Goal: Check status: Check status

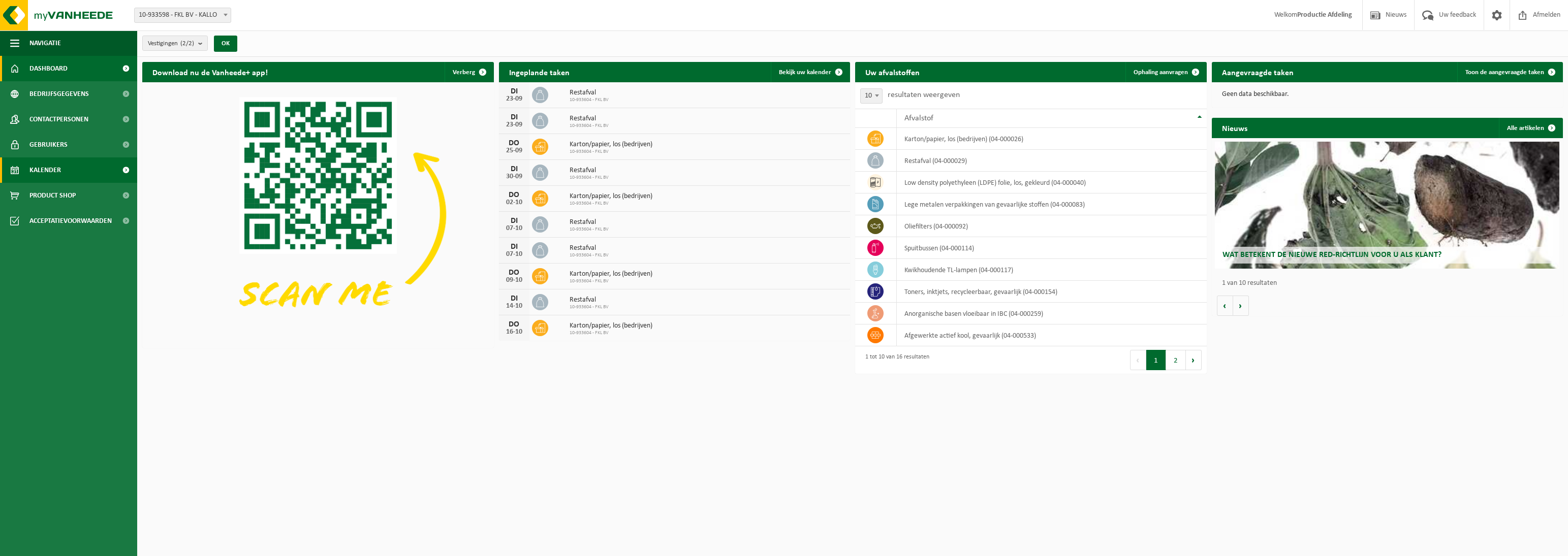
click at [64, 165] on link "Kalender" at bounding box center [69, 170] width 137 height 25
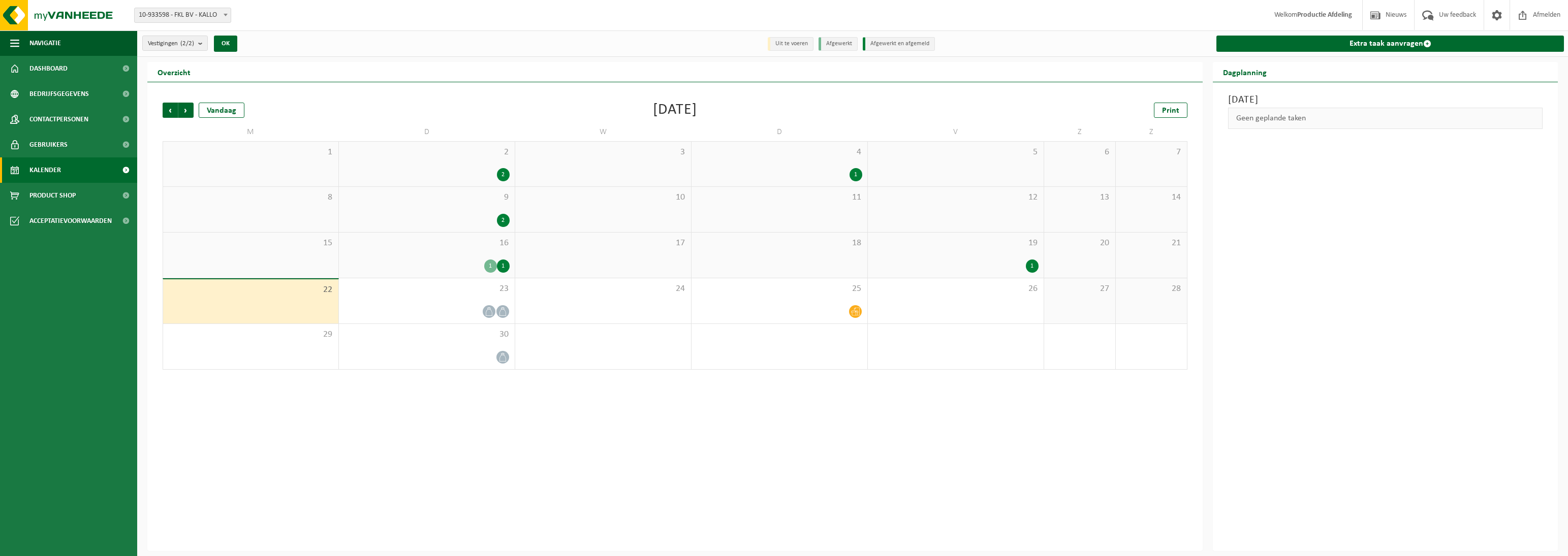
click at [1018, 263] on div "1" at bounding box center [956, 267] width 165 height 13
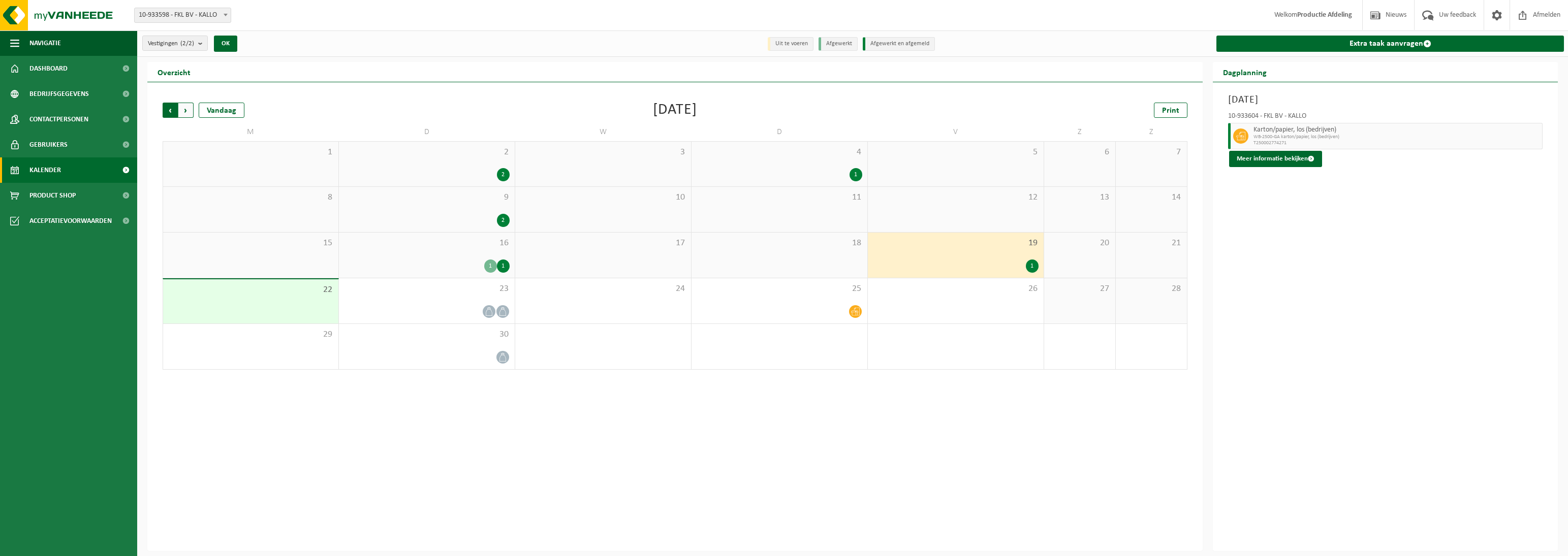
click at [191, 117] on span "Volgende" at bounding box center [185, 110] width 16 height 16
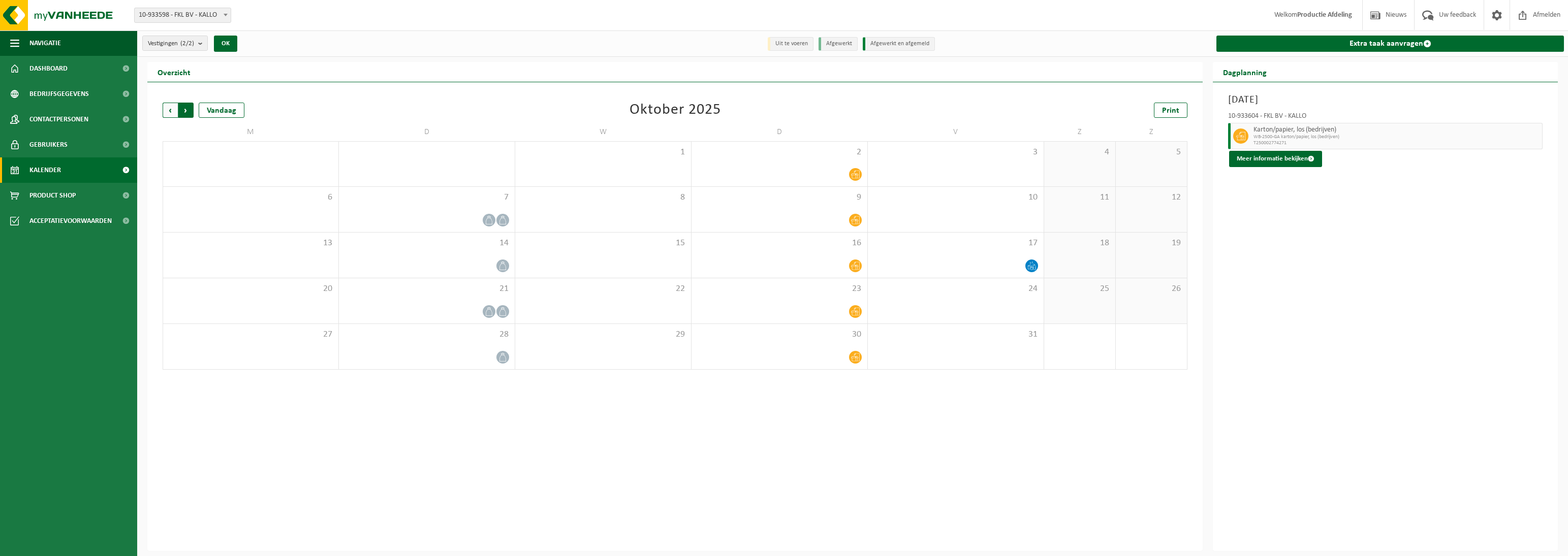
click at [170, 106] on span "Vorige" at bounding box center [170, 110] width 16 height 16
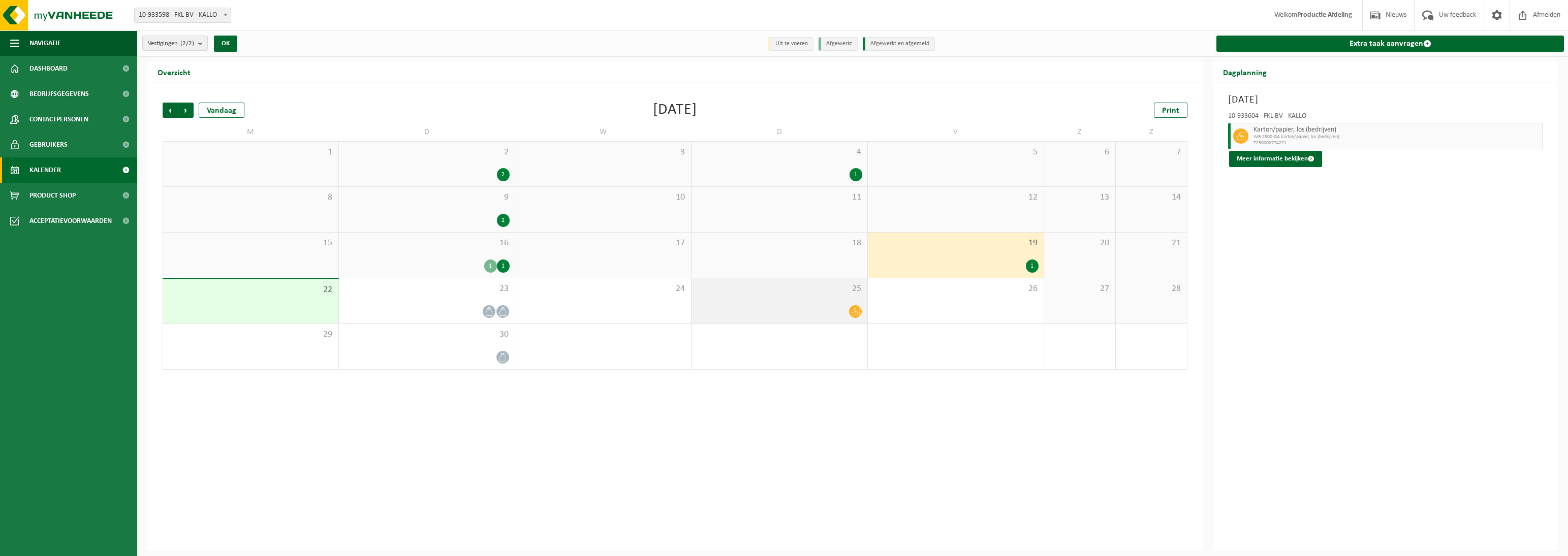
click at [833, 278] on div "25" at bounding box center [779, 301] width 176 height 45
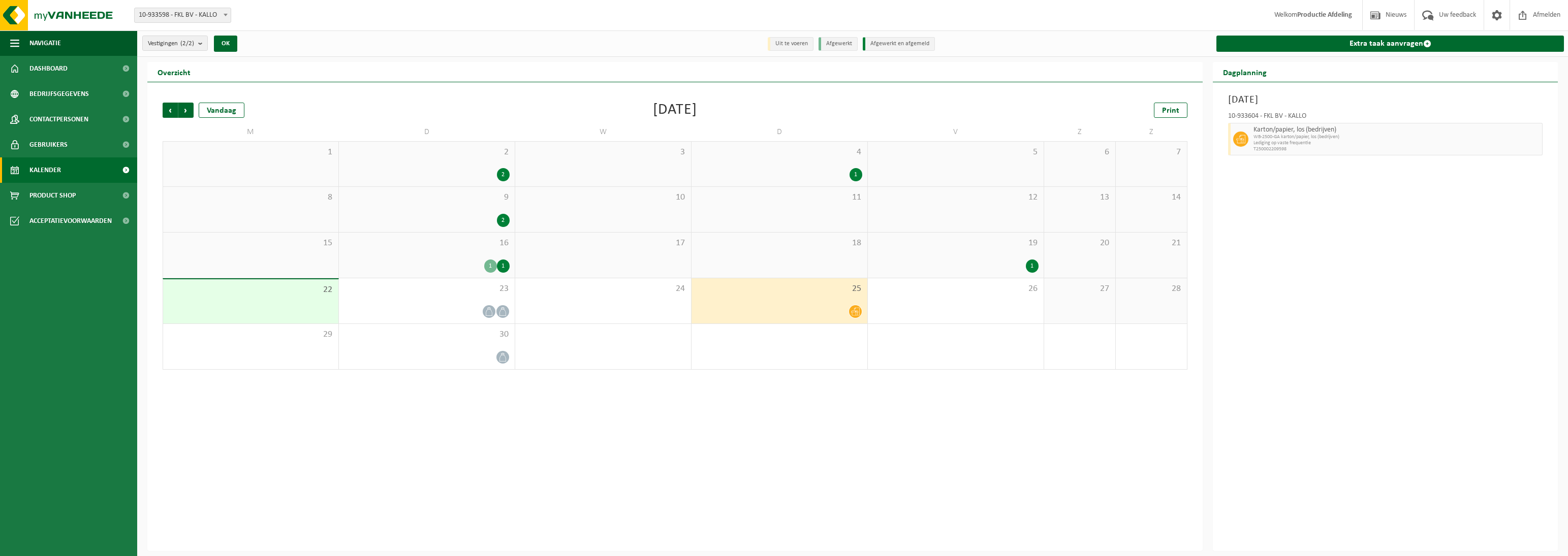
click at [833, 255] on div "18" at bounding box center [779, 255] width 176 height 45
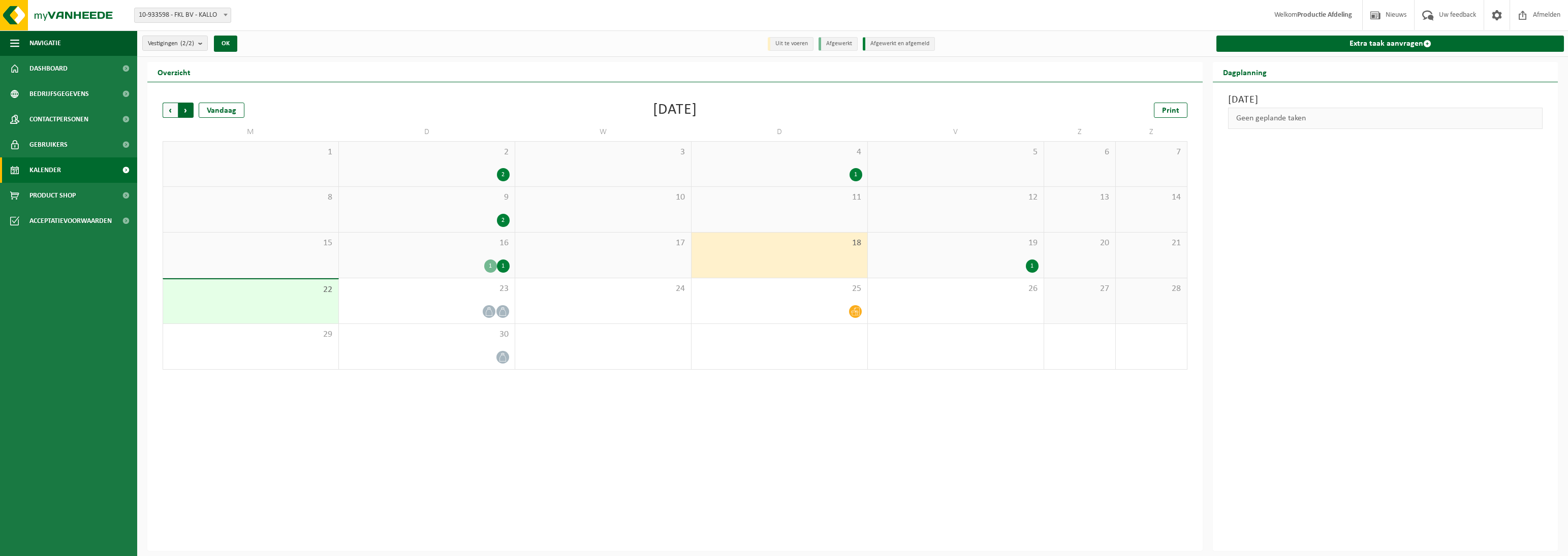
click at [172, 109] on span "Vorige" at bounding box center [170, 110] width 16 height 16
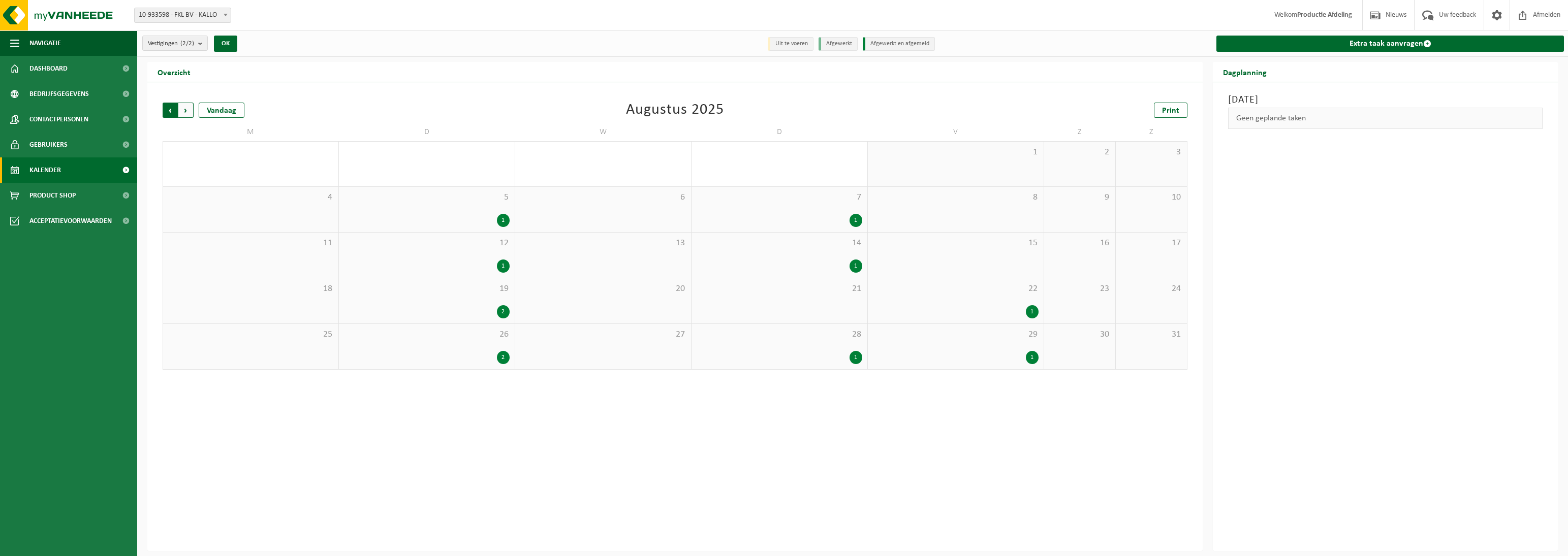
click at [187, 109] on span "Volgende" at bounding box center [185, 110] width 16 height 16
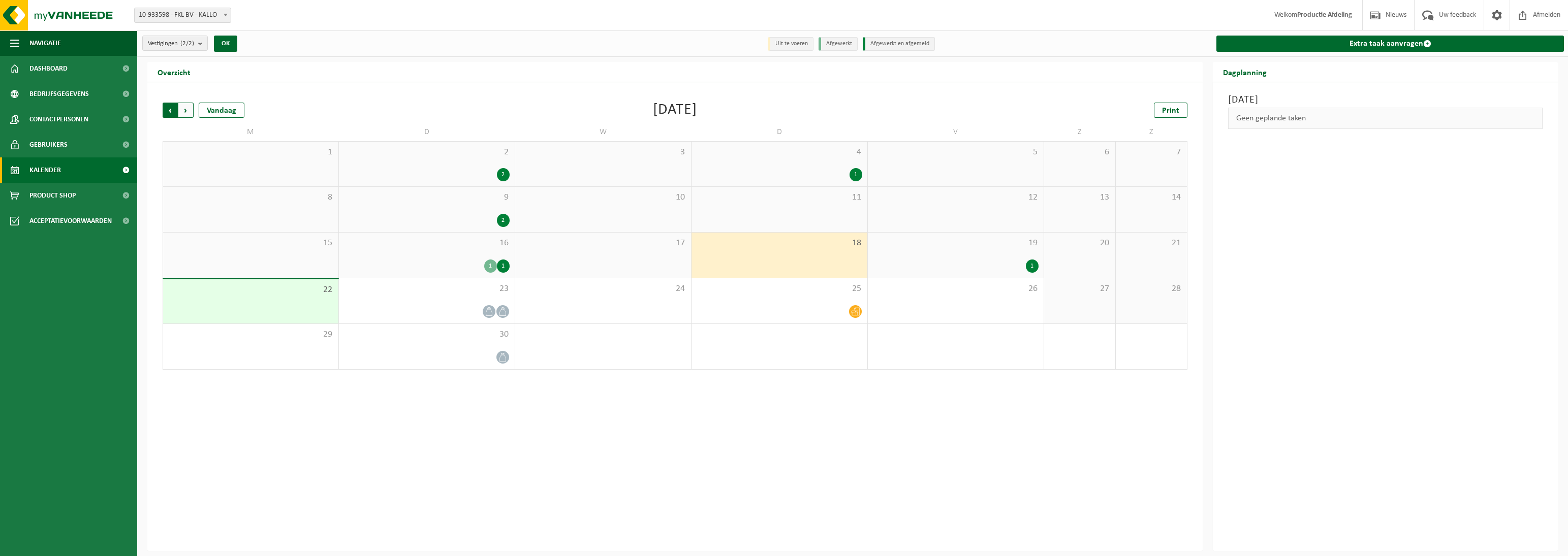
click at [187, 109] on span "Volgende" at bounding box center [185, 110] width 16 height 16
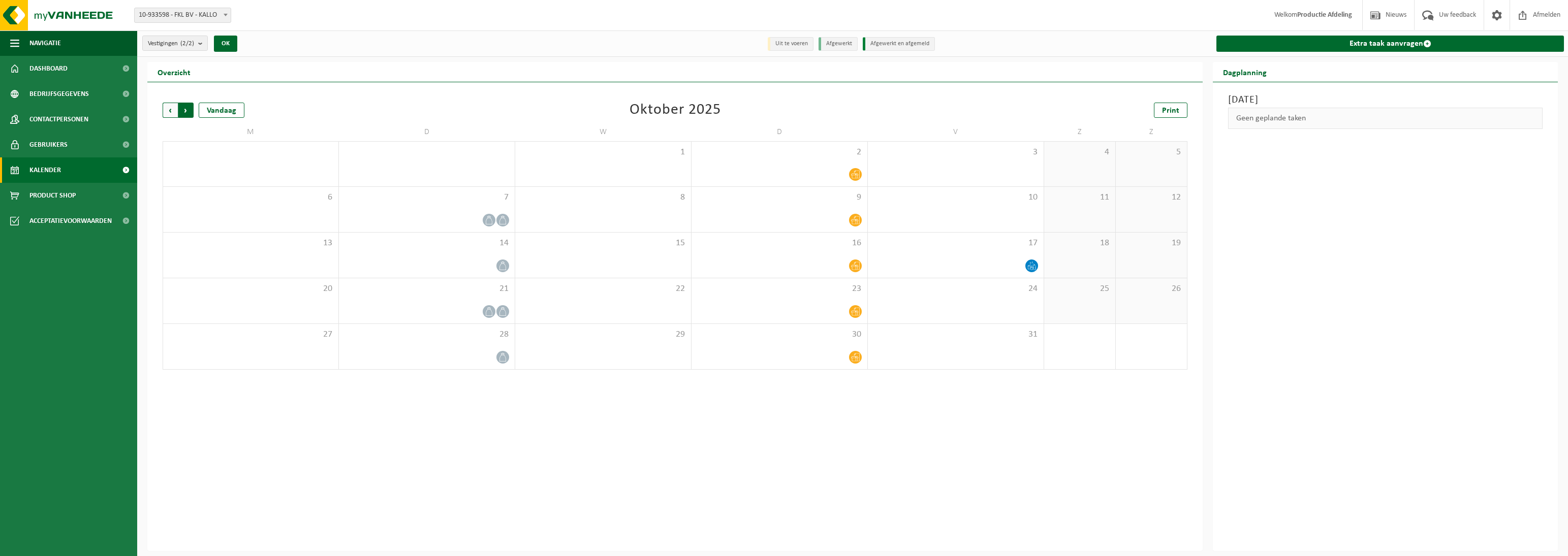
click at [174, 110] on span "Vorige" at bounding box center [170, 110] width 16 height 16
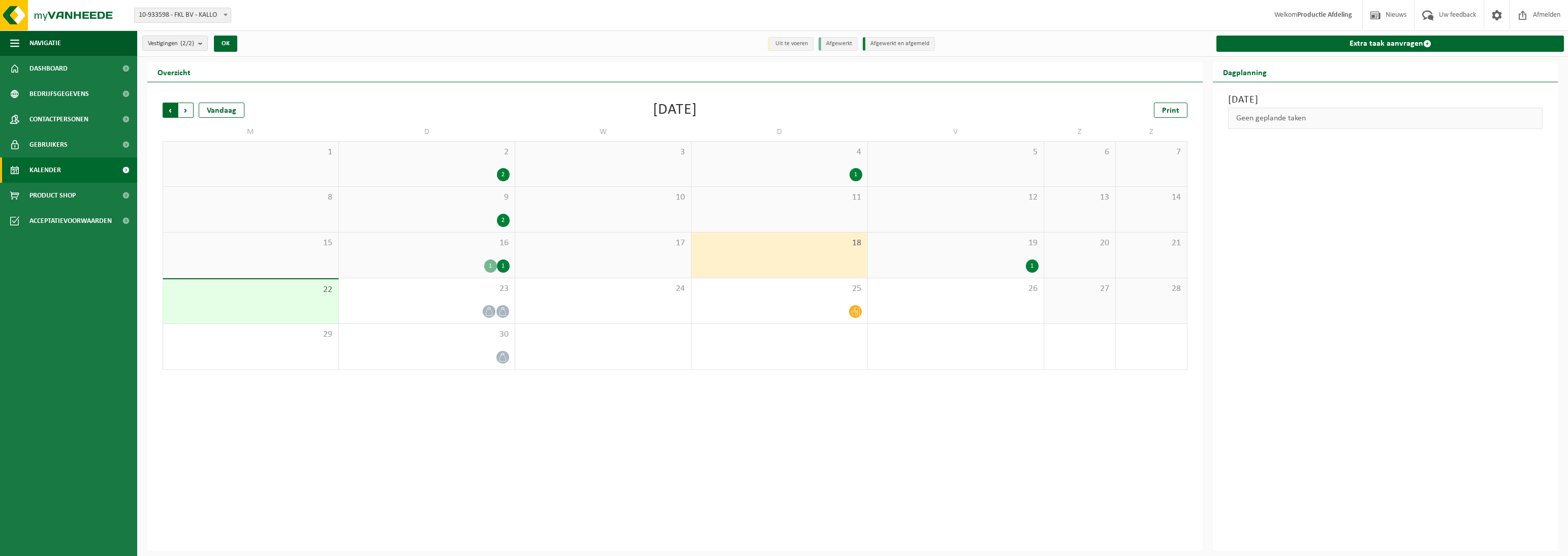
click at [185, 110] on span "Volgende" at bounding box center [185, 110] width 16 height 16
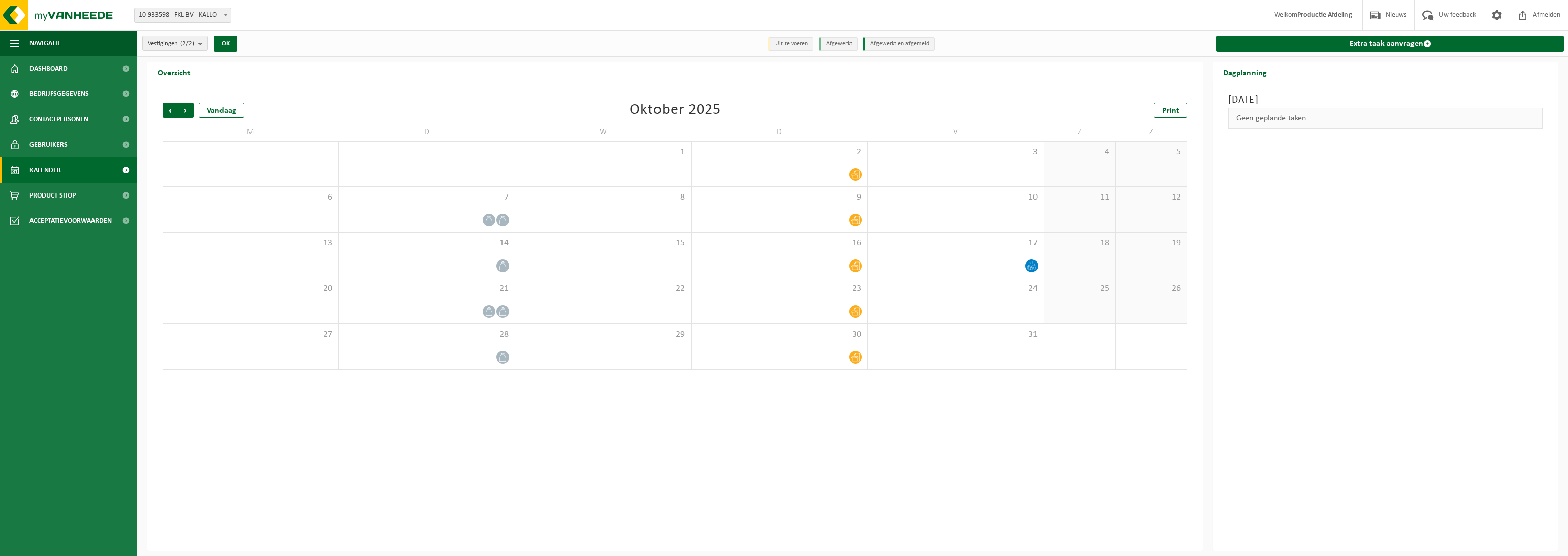
click at [185, 110] on span "Volgende" at bounding box center [185, 110] width 16 height 16
click at [172, 106] on span "Vorige" at bounding box center [170, 110] width 16 height 16
